Goal: Task Accomplishment & Management: Manage account settings

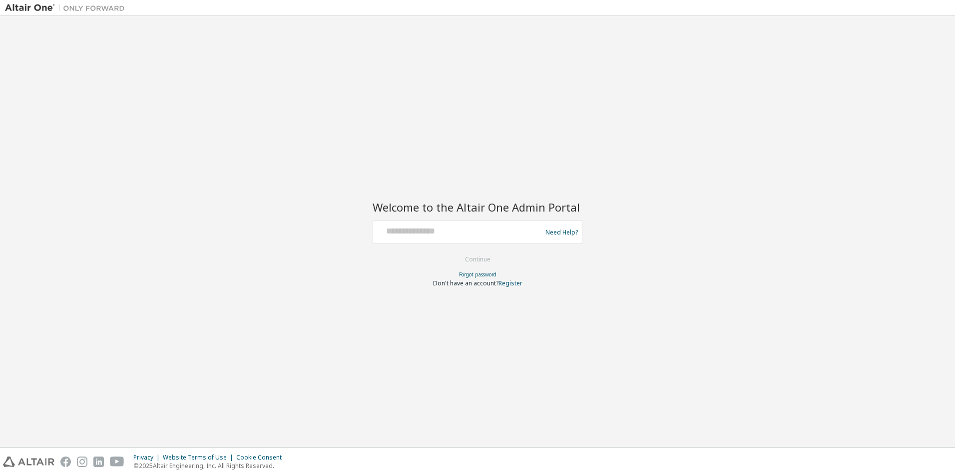
click at [0, 0] on div "Privacy Policy Imprint Manage Preferences" at bounding box center [0, 0] width 0 height 0
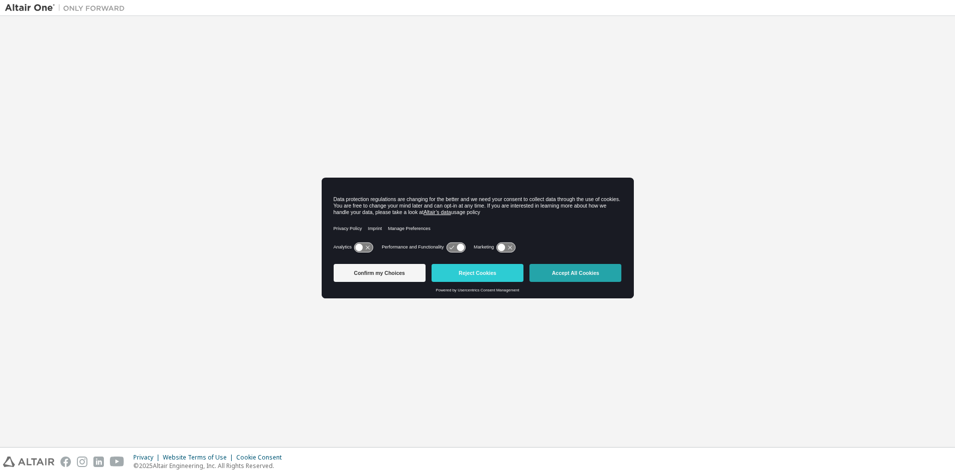
click at [581, 272] on button "Accept All Cookies" at bounding box center [575, 273] width 92 height 18
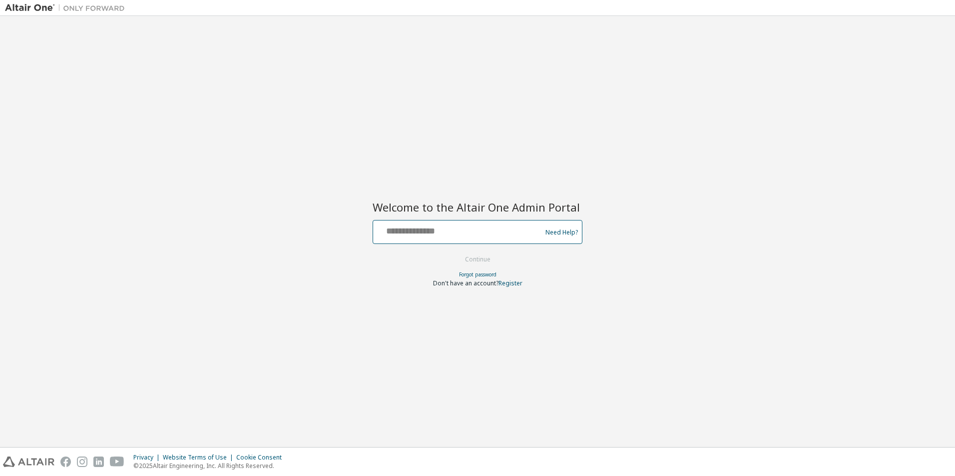
click at [464, 236] on input "text" at bounding box center [458, 230] width 163 height 14
click at [446, 228] on input "text" at bounding box center [458, 230] width 163 height 14
type input "**********"
click at [481, 260] on button "Continue" at bounding box center [477, 259] width 46 height 15
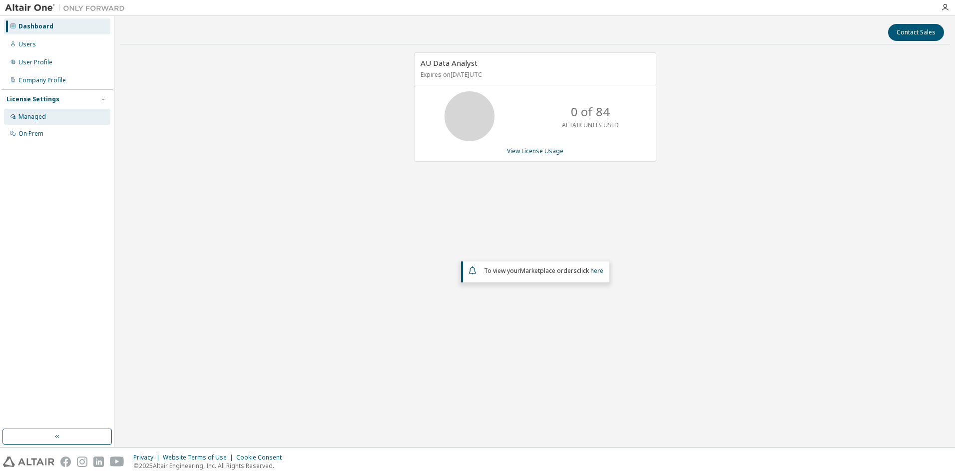
click at [36, 120] on div "Managed" at bounding box center [31, 117] width 27 height 8
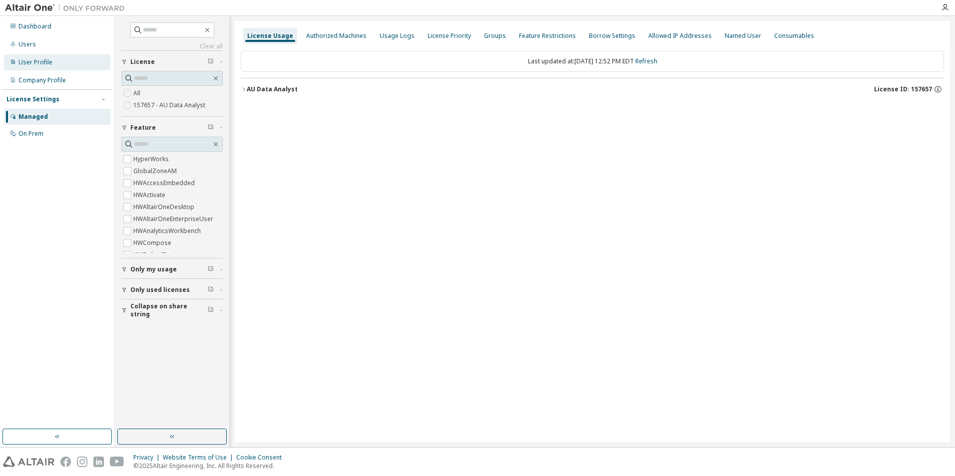
click at [31, 63] on div "User Profile" at bounding box center [35, 62] width 34 height 8
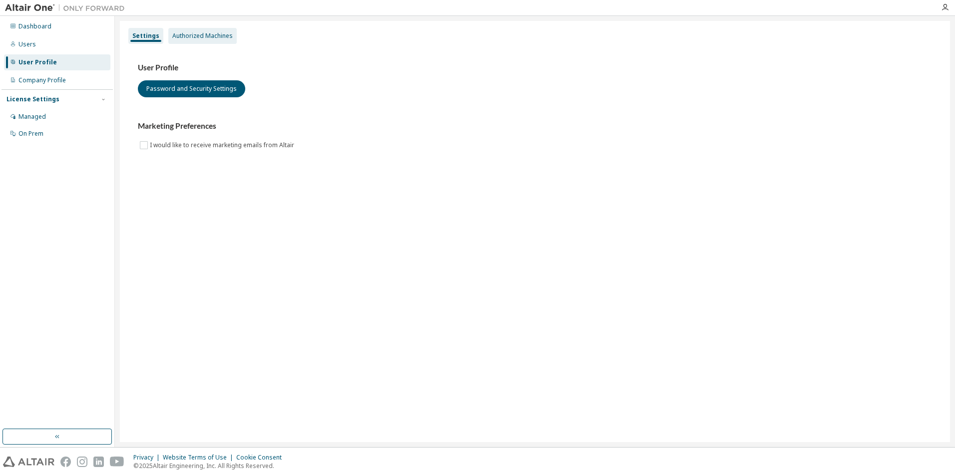
click at [194, 37] on div "Authorized Machines" at bounding box center [202, 36] width 60 height 8
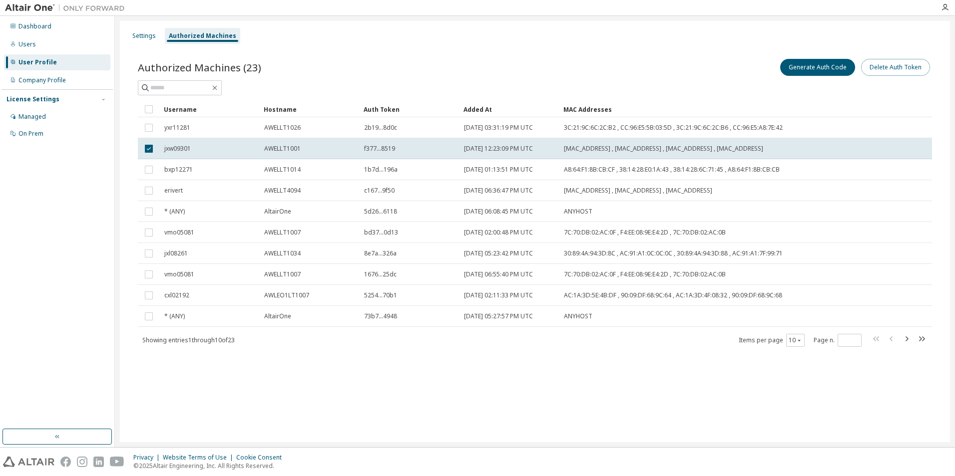
click at [878, 67] on button "Delete Auth Token" at bounding box center [895, 67] width 69 height 17
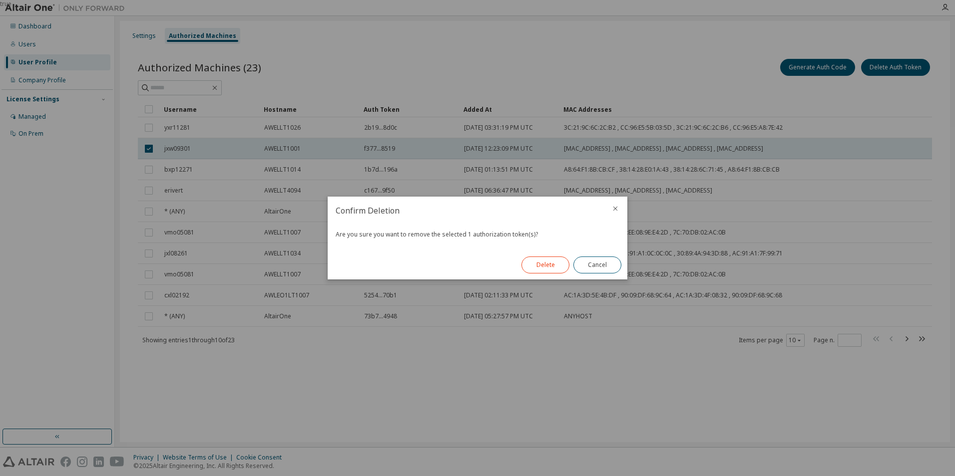
click at [548, 261] on button "Delete" at bounding box center [545, 265] width 48 height 17
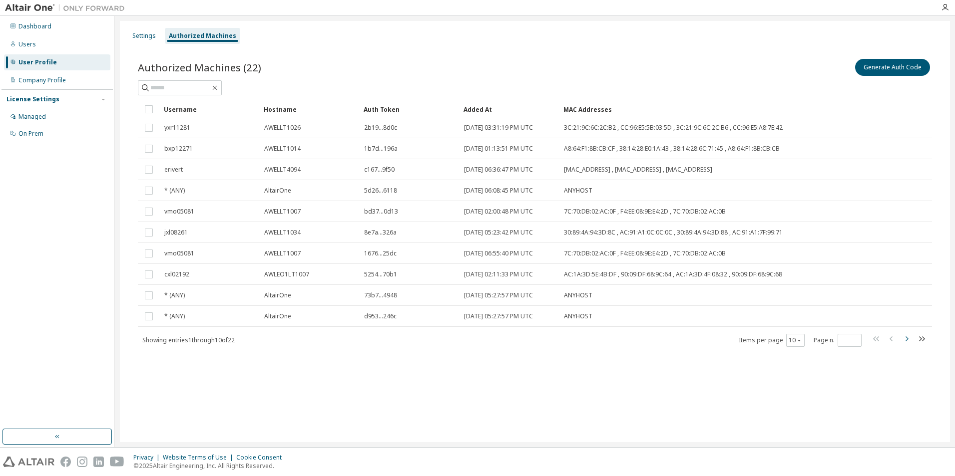
click at [907, 339] on icon "button" at bounding box center [906, 339] width 3 height 5
type input "*"
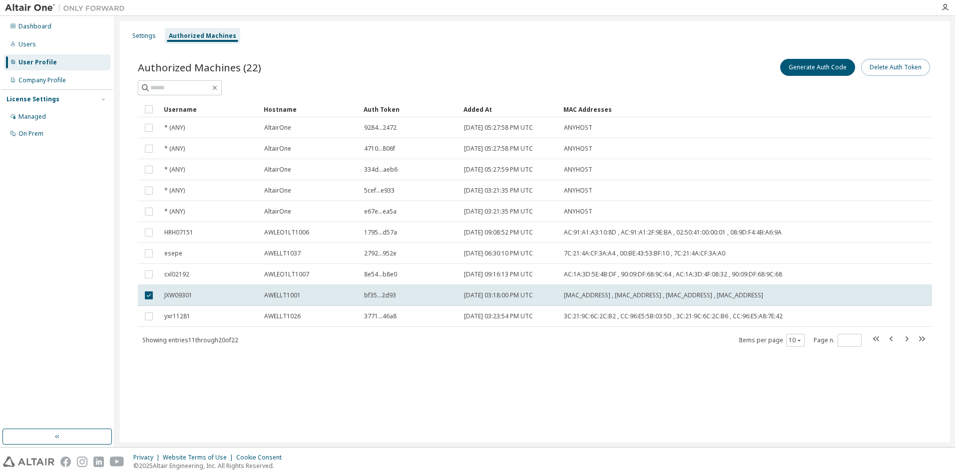
click at [888, 65] on button "Delete Auth Token" at bounding box center [895, 67] width 69 height 17
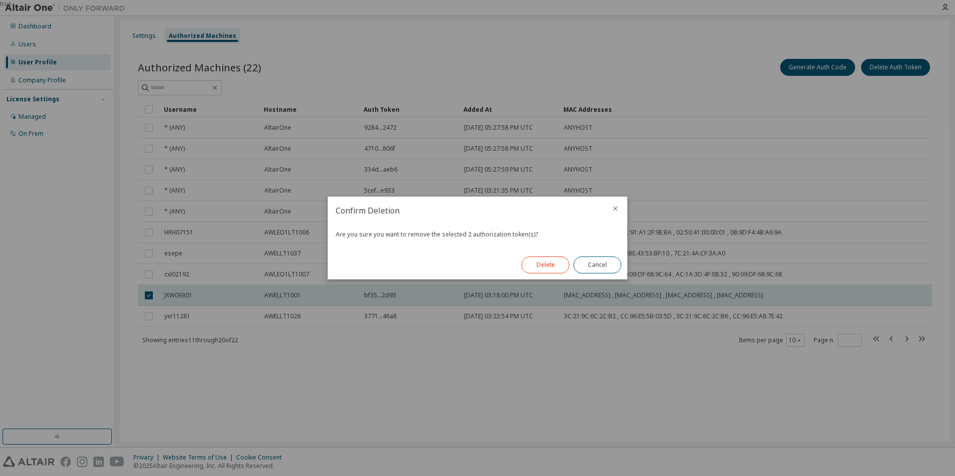
click at [545, 266] on button "Delete" at bounding box center [545, 265] width 48 height 17
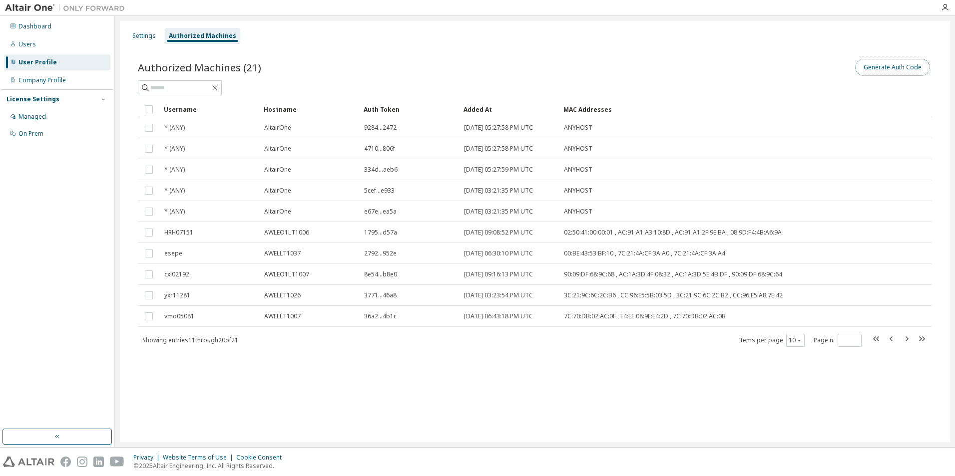
click at [880, 66] on button "Generate Auth Code" at bounding box center [892, 67] width 75 height 17
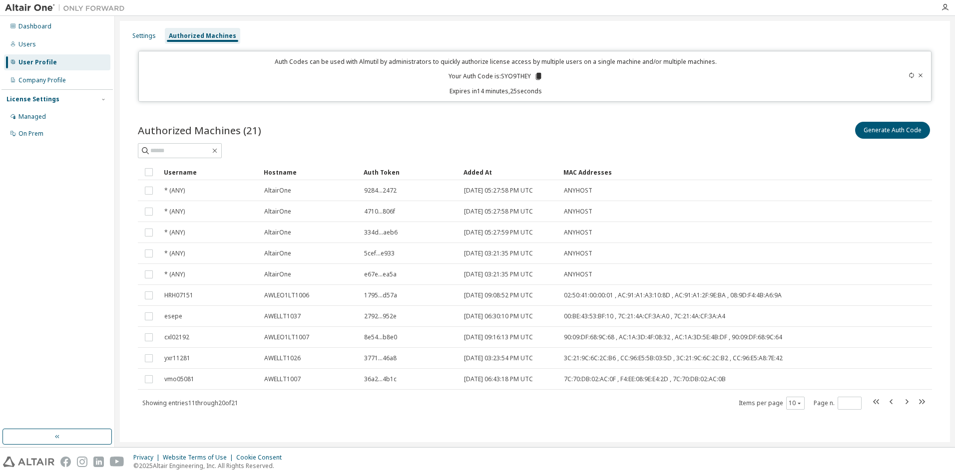
click at [439, 421] on div "Authorized Machines (21) Generate Auth Code Clear Load Save Save As Field Opera…" at bounding box center [535, 272] width 818 height 329
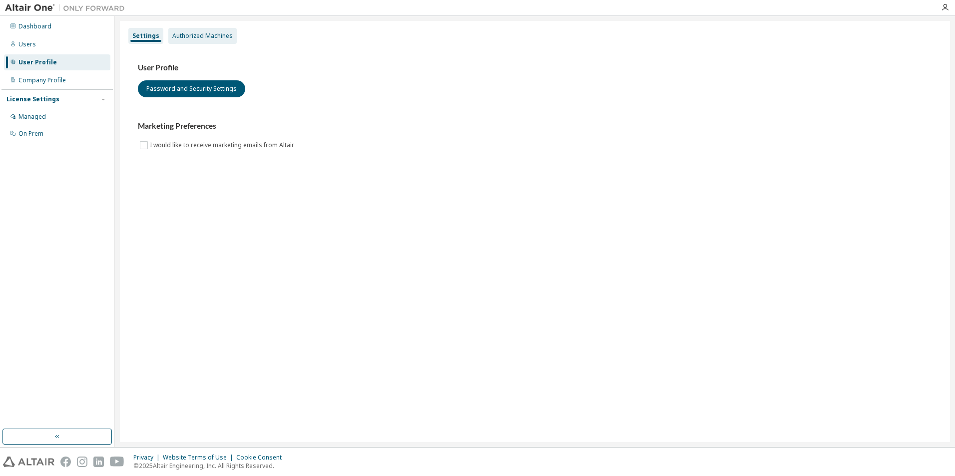
click at [205, 29] on div "Authorized Machines" at bounding box center [202, 36] width 68 height 16
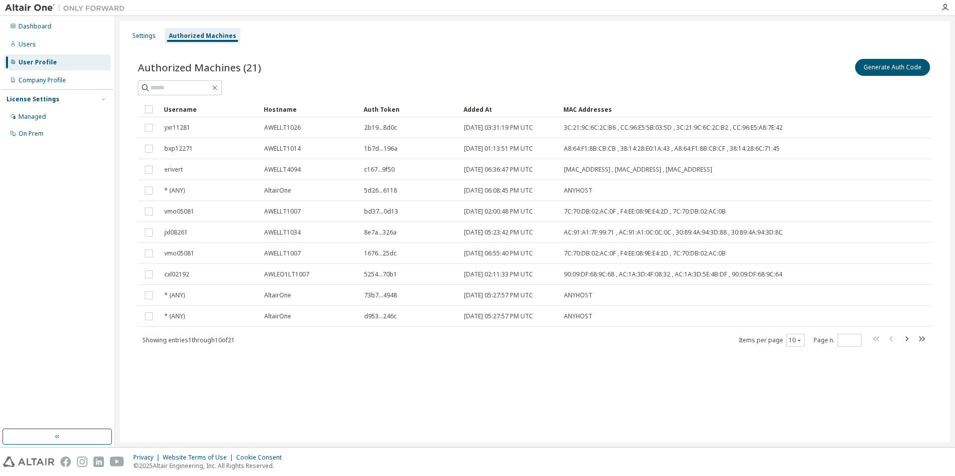
click at [423, 393] on div "Settings Authorized Machines Authorized Machines (21) Generate Auth Code Clear …" at bounding box center [535, 231] width 830 height 421
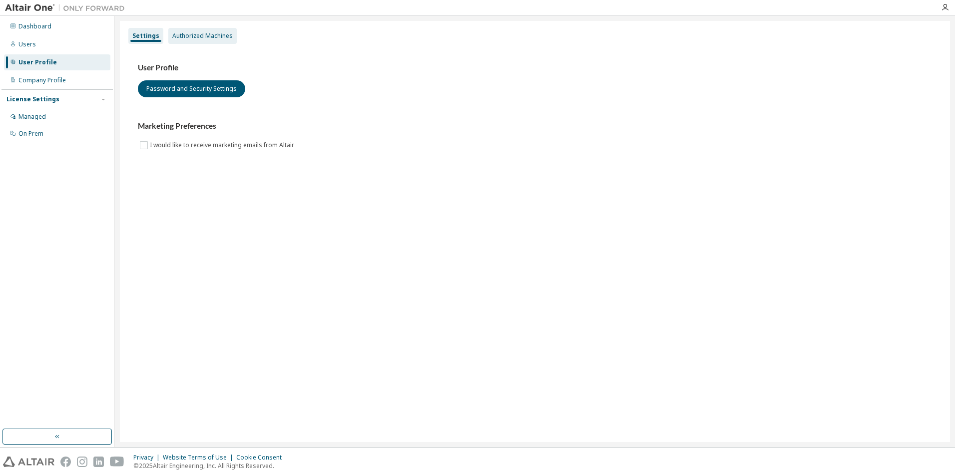
click at [203, 38] on div "Authorized Machines" at bounding box center [202, 36] width 60 height 8
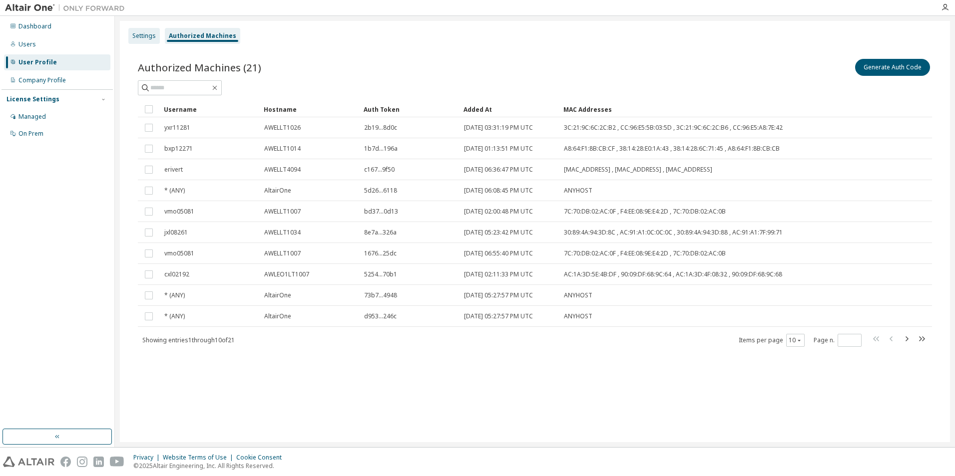
click at [137, 38] on div "Settings" at bounding box center [143, 36] width 23 height 8
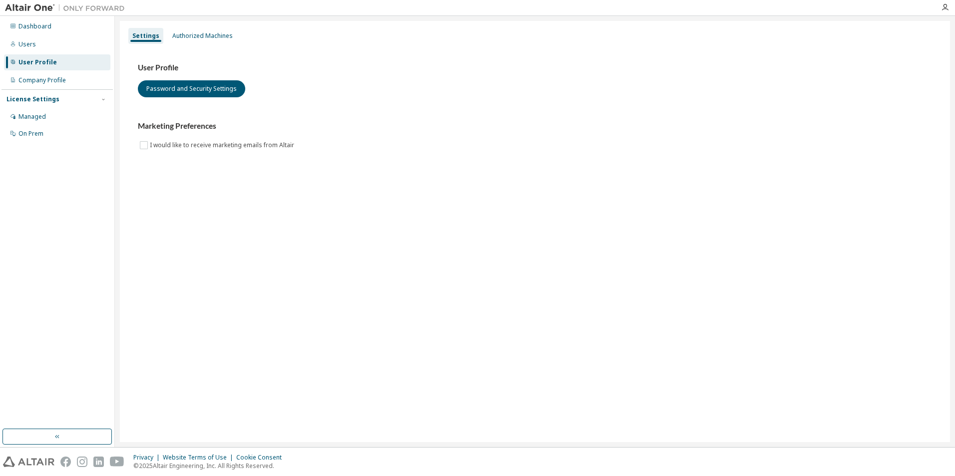
click at [242, 230] on div "Settings Authorized Machines User Profile Password and Security Settings Market…" at bounding box center [535, 231] width 830 height 421
click at [203, 34] on div "Authorized Machines" at bounding box center [202, 36] width 60 height 8
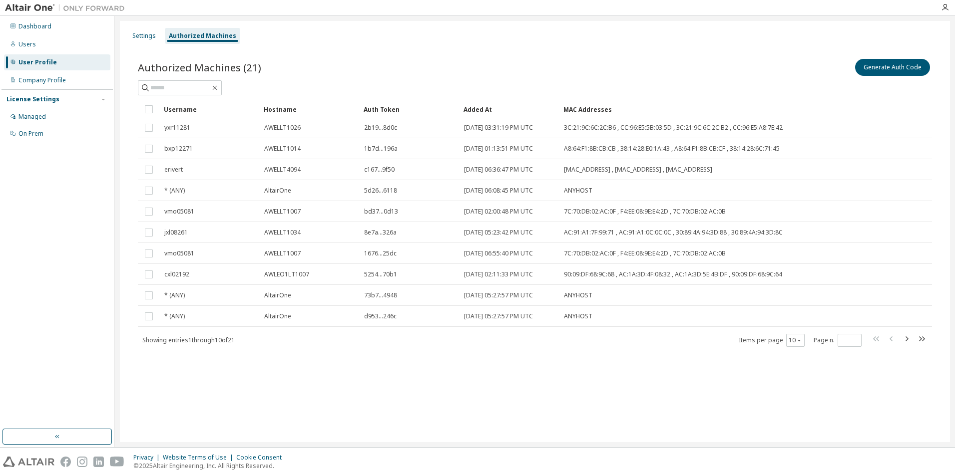
click at [308, 409] on div "Settings Authorized Machines Authorized Machines (21) Generate Auth Code Clear …" at bounding box center [535, 231] width 830 height 421
